Goal: Task Accomplishment & Management: Use online tool/utility

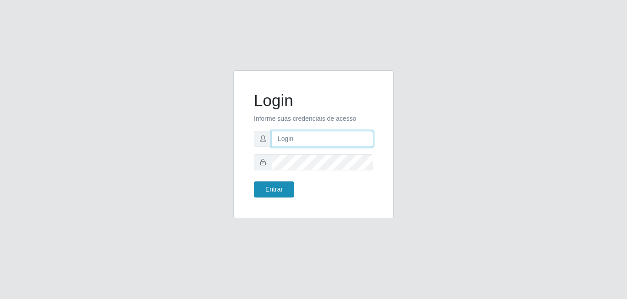
type input "[EMAIL_ADDRESS][DOMAIN_NAME]"
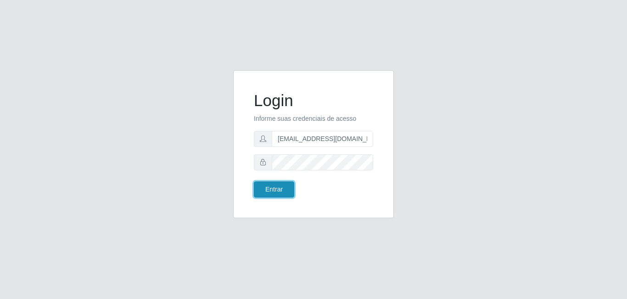
click at [281, 188] on button "Entrar" at bounding box center [274, 189] width 40 height 16
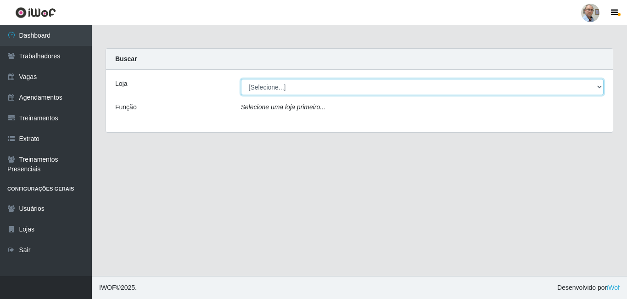
drag, startPoint x: 598, startPoint y: 86, endPoint x: 568, endPoint y: 91, distance: 31.1
click at [598, 86] on select "[Selecione...] Mar Vermelho - Loja 04" at bounding box center [422, 87] width 363 height 16
select select "251"
click at [241, 79] on select "[Selecione...] Mar Vermelho - Loja 04" at bounding box center [422, 87] width 363 height 16
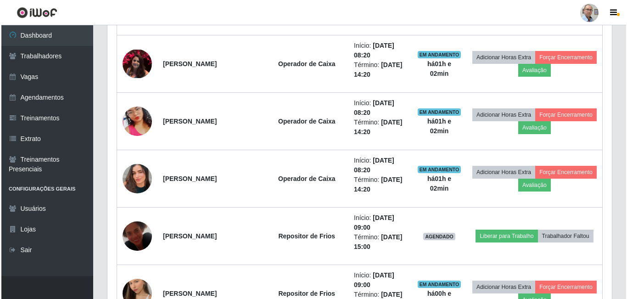
scroll to position [643, 0]
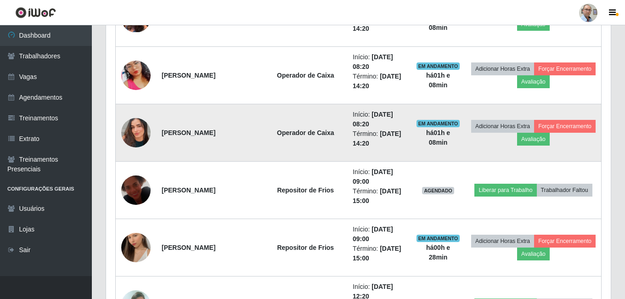
click at [145, 132] on img at bounding box center [135, 133] width 29 height 52
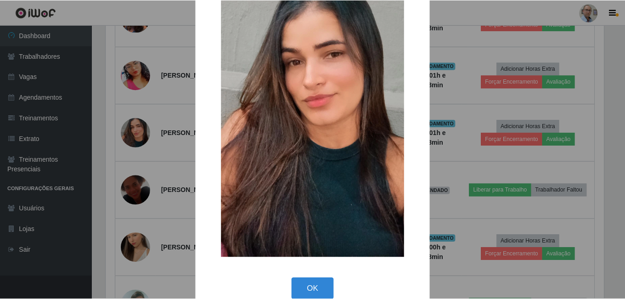
scroll to position [108, 0]
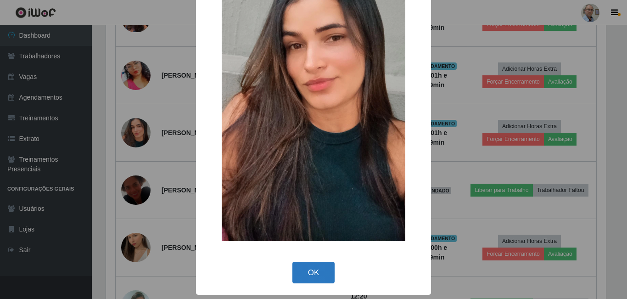
click at [307, 275] on button "OK" at bounding box center [313, 273] width 43 height 22
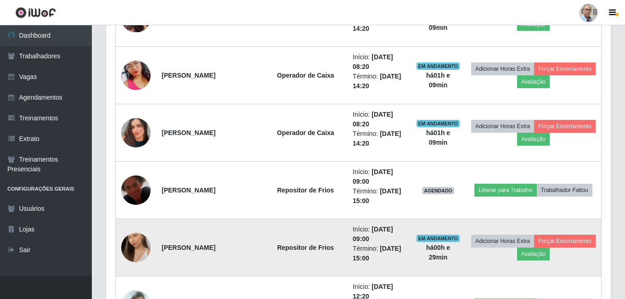
scroll to position [191, 505]
